Goal: Information Seeking & Learning: Check status

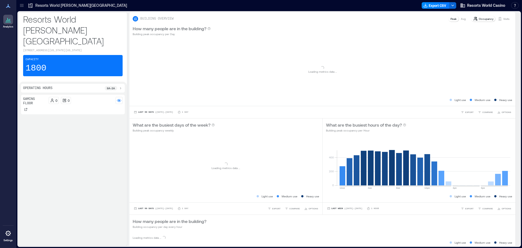
click at [46, 4] on p "Resorts World [PERSON_NAME][GEOGRAPHIC_DATA]" at bounding box center [81, 5] width 92 height 5
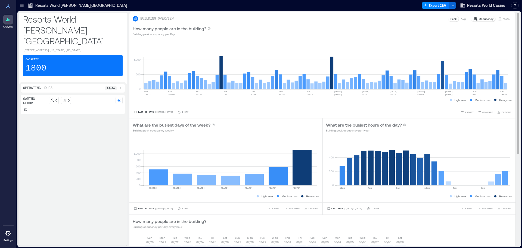
click at [503, 19] on p "Visits" at bounding box center [506, 19] width 6 height 4
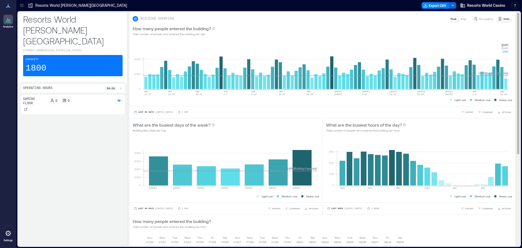
click at [507, 84] on rect at bounding box center [326, 66] width 365 height 46
drag, startPoint x: 499, startPoint y: 39, endPoint x: 509, endPoint y: 52, distance: 16.2
click at [509, 52] on div "BUILDING OVERVIEW Peak Avg Occupancy Visits How many people entered the buildin…" at bounding box center [322, 204] width 386 height 385
copy div "0 2000 4000 [DATE]-[DATE] [DATE]-[DATE] [DATE]-[DATE] [DATE]-[DATE] [DATE]-[DAT…"
